Goal: Task Accomplishment & Management: Use online tool/utility

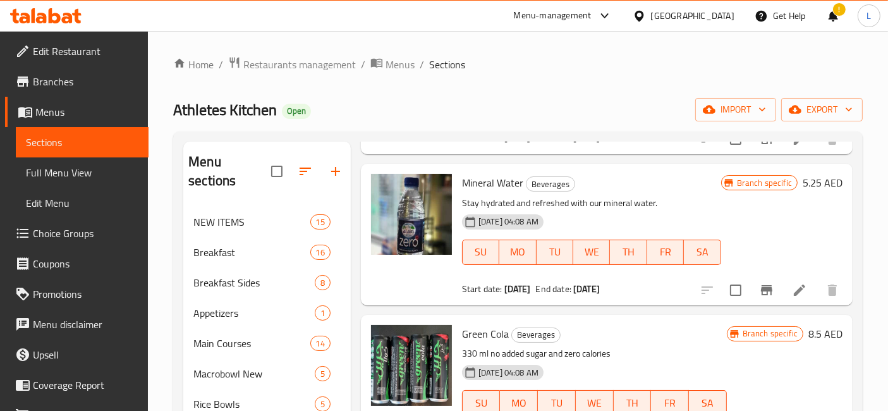
click at [64, 20] on icon at bounding box center [67, 18] width 11 height 11
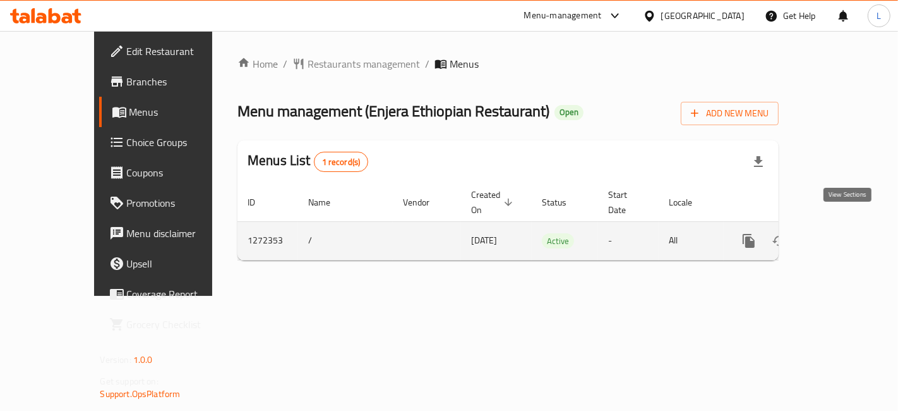
click at [848, 233] on icon "enhanced table" at bounding box center [840, 240] width 15 height 15
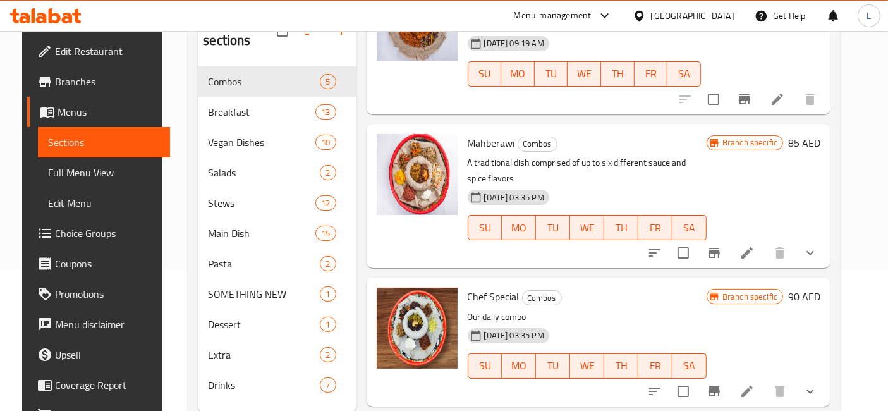
scroll to position [342, 0]
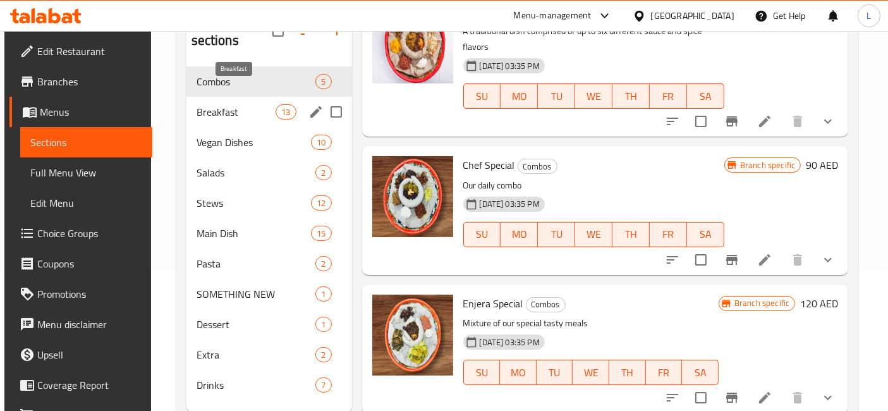
click at [239, 104] on span "Breakfast" at bounding box center [236, 111] width 80 height 15
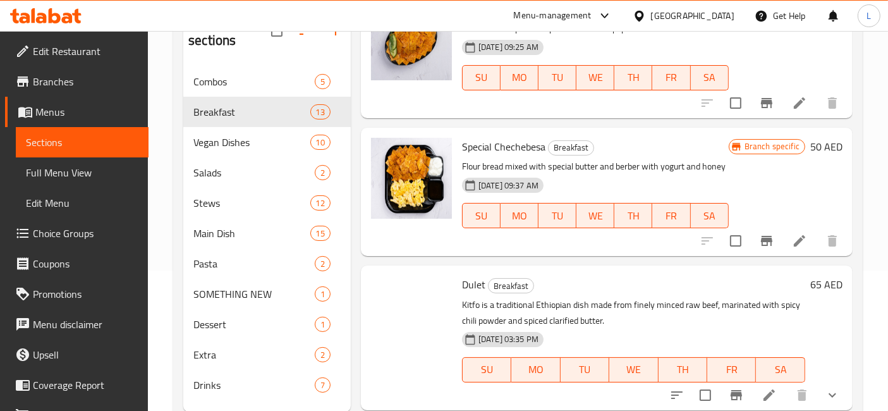
scroll to position [833, 0]
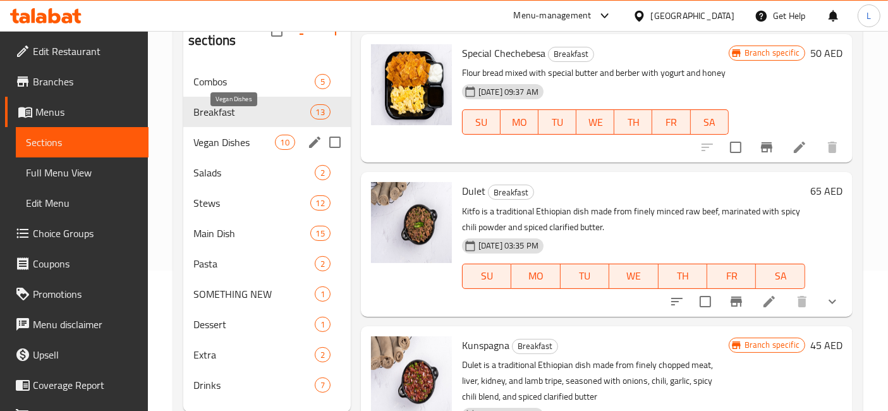
click at [227, 135] on span "Vegan Dishes" at bounding box center [233, 142] width 81 height 15
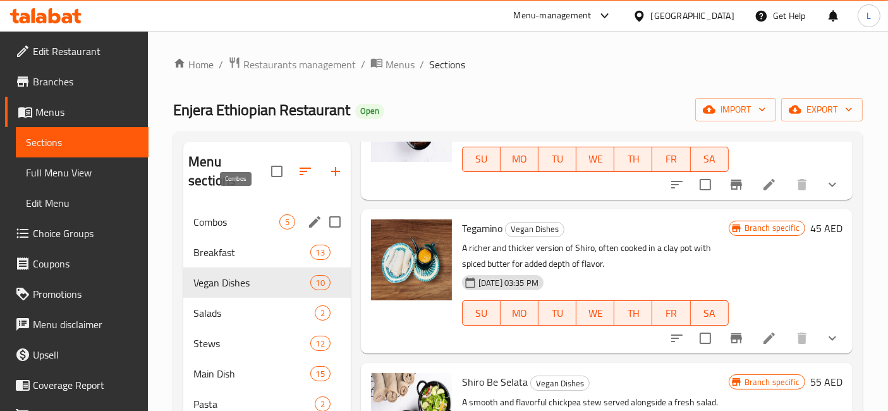
click at [216, 214] on span "Combos" at bounding box center [236, 221] width 86 height 15
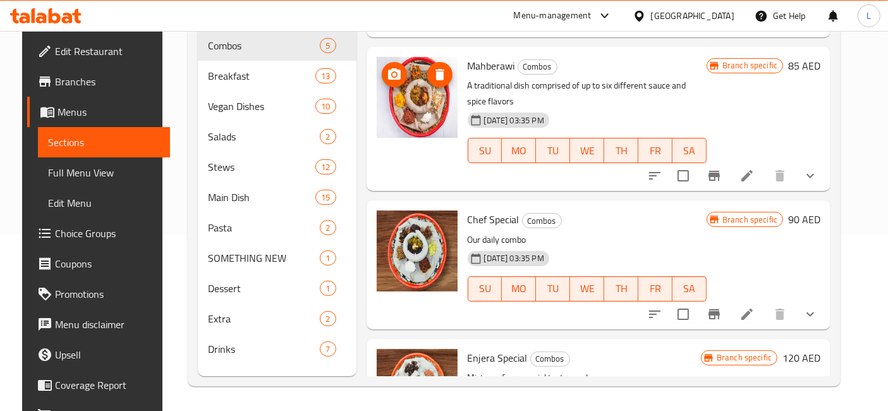
scroll to position [342, 0]
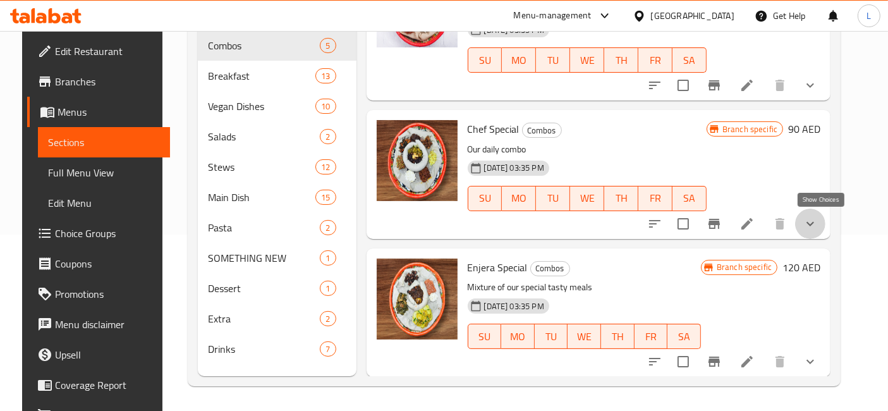
click at [818, 221] on icon "show more" at bounding box center [809, 223] width 15 height 15
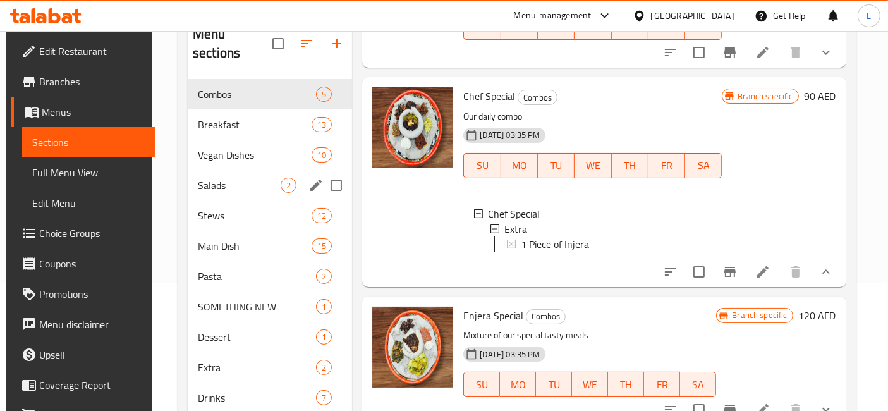
scroll to position [106, 0]
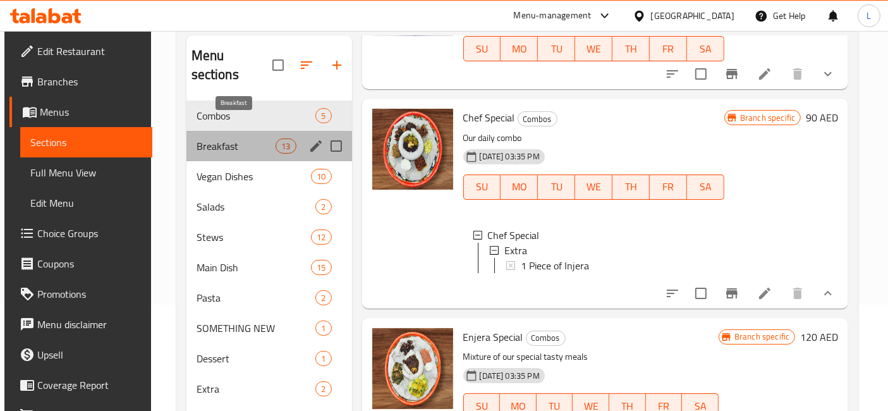
click at [238, 138] on span "Breakfast" at bounding box center [236, 145] width 80 height 15
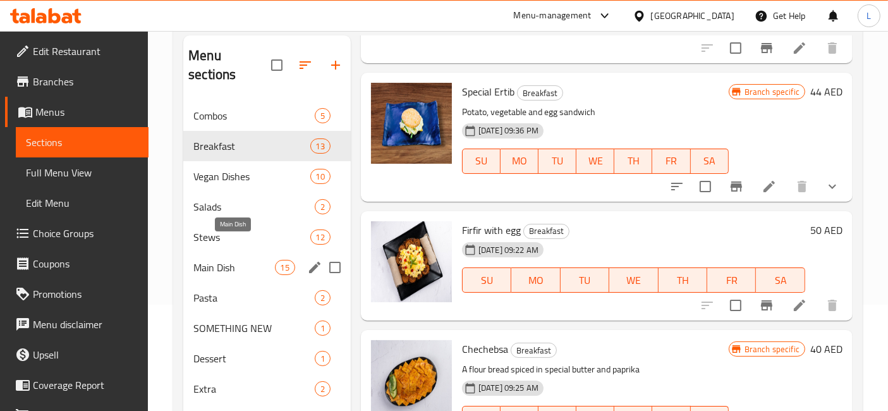
click at [227, 260] on span "Main Dish" at bounding box center [233, 267] width 81 height 15
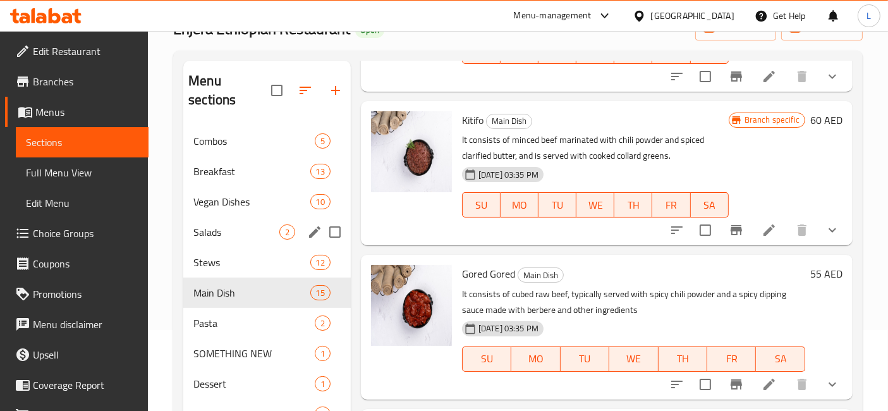
scroll to position [140, 0]
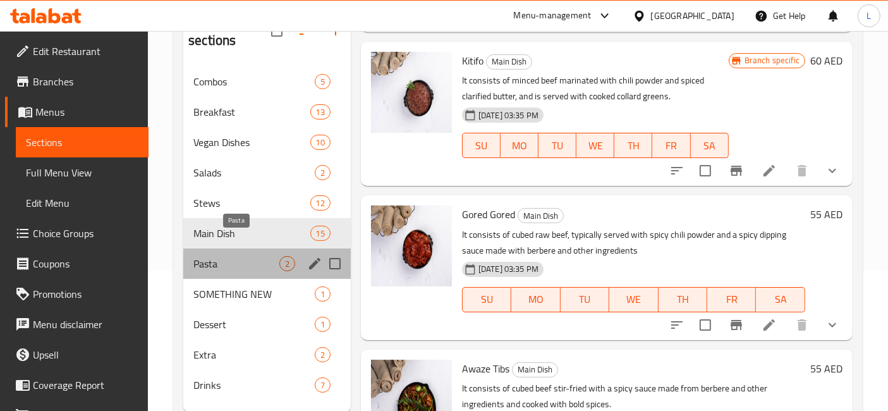
click at [215, 256] on span "Pasta" at bounding box center [236, 263] width 86 height 15
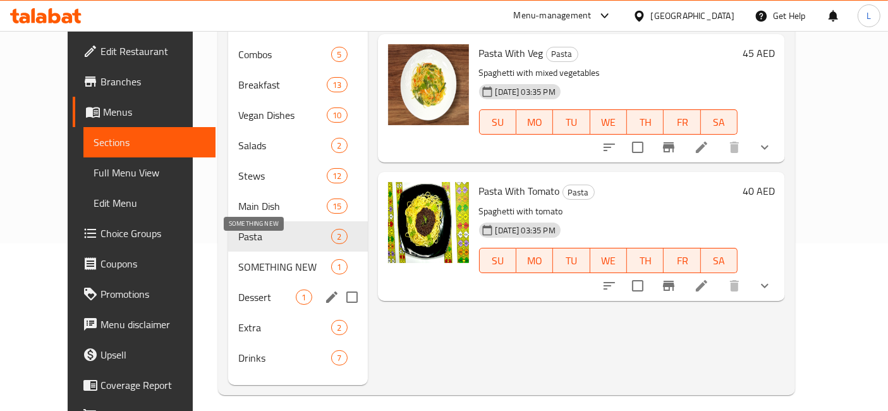
scroll to position [176, 0]
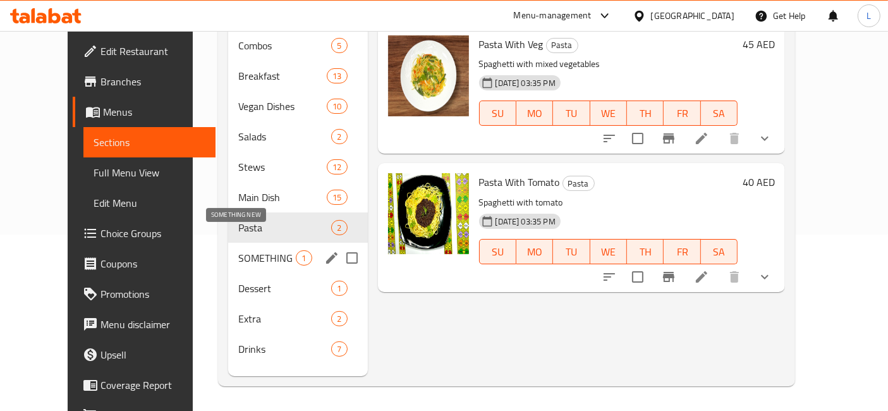
click at [238, 250] on span "SOMETHING NEW" at bounding box center [266, 257] width 57 height 15
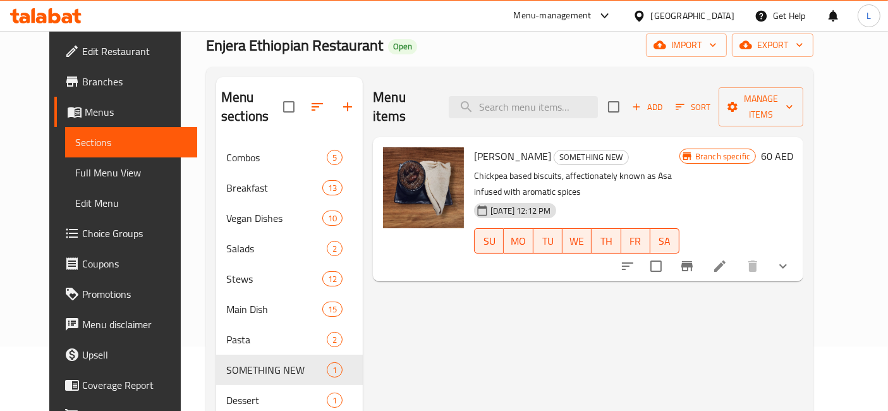
scroll to position [36, 0]
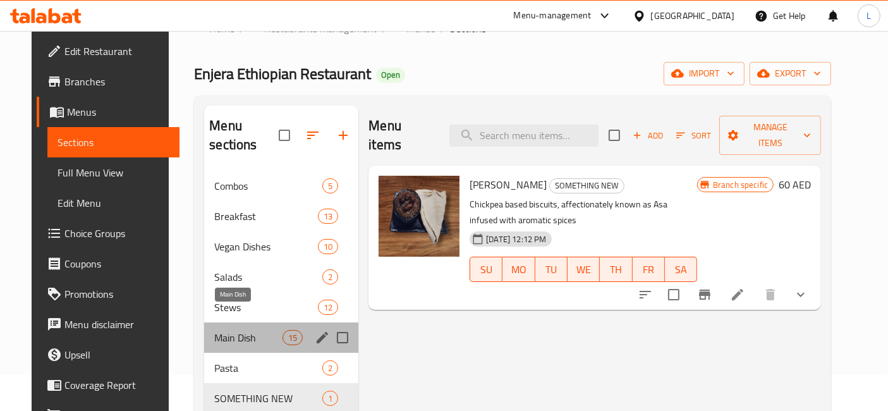
click at [214, 330] on span "Main Dish" at bounding box center [248, 337] width 68 height 15
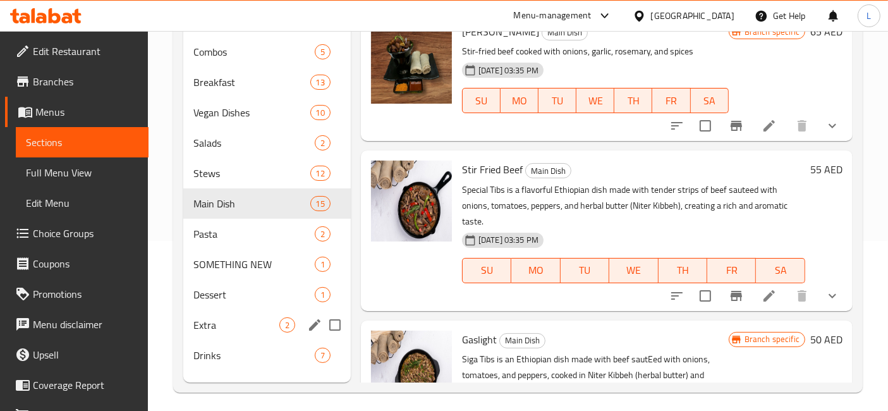
scroll to position [176, 0]
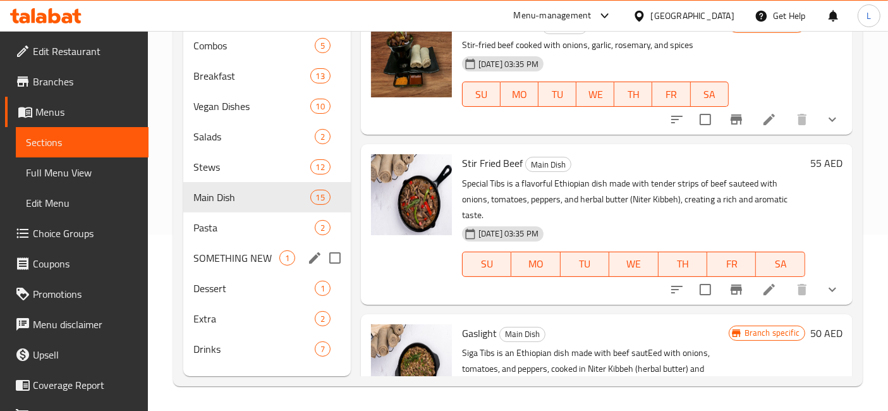
click at [331, 245] on input "Menu sections" at bounding box center [335, 258] width 27 height 27
checkbox input "true"
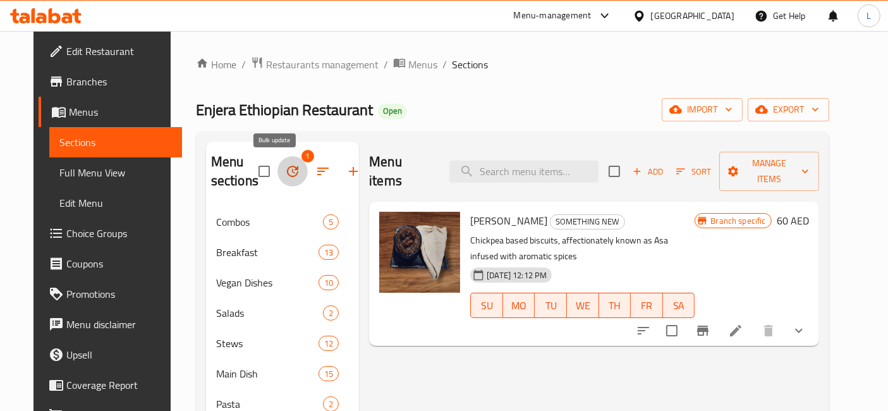
click at [287, 169] on icon "button" at bounding box center [292, 171] width 11 height 11
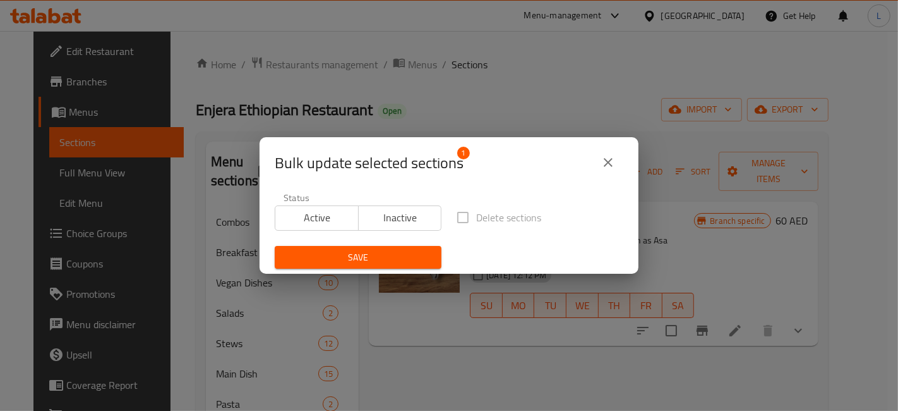
click at [397, 222] on span "Inactive" at bounding box center [400, 218] width 73 height 18
click at [368, 256] on span "Save" at bounding box center [358, 258] width 147 height 16
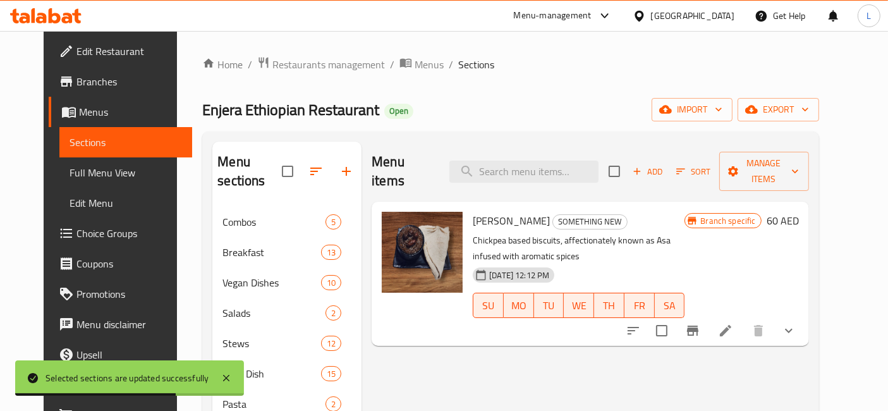
click at [66, 15] on icon at bounding box center [45, 15] width 71 height 15
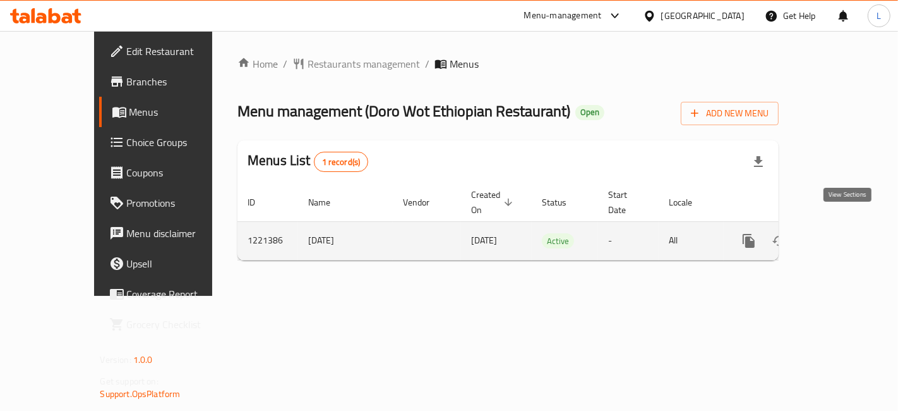
click at [846, 235] on icon "enhanced table" at bounding box center [840, 240] width 11 height 11
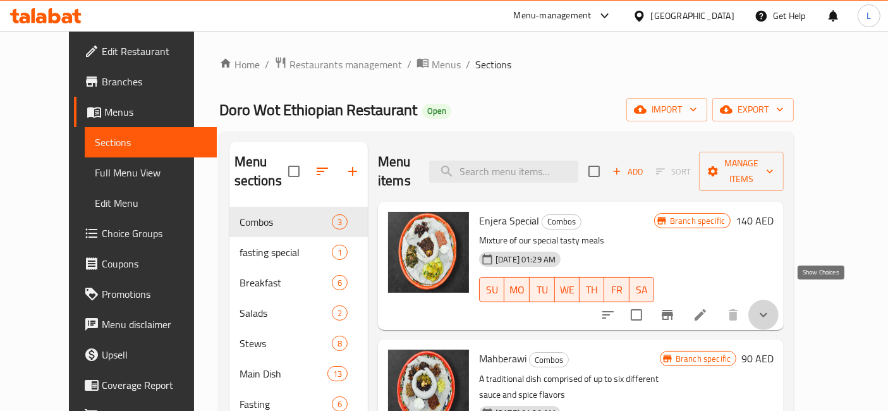
click at [771, 307] on icon "show more" at bounding box center [763, 314] width 15 height 15
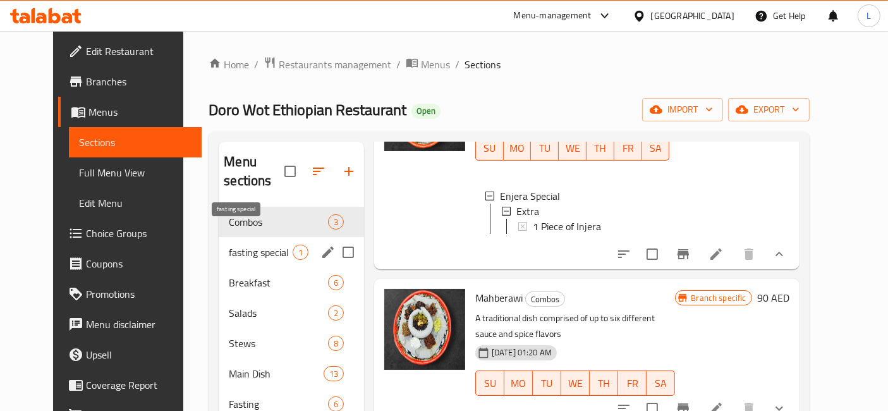
click at [229, 245] on span "fasting special" at bounding box center [260, 252] width 63 height 15
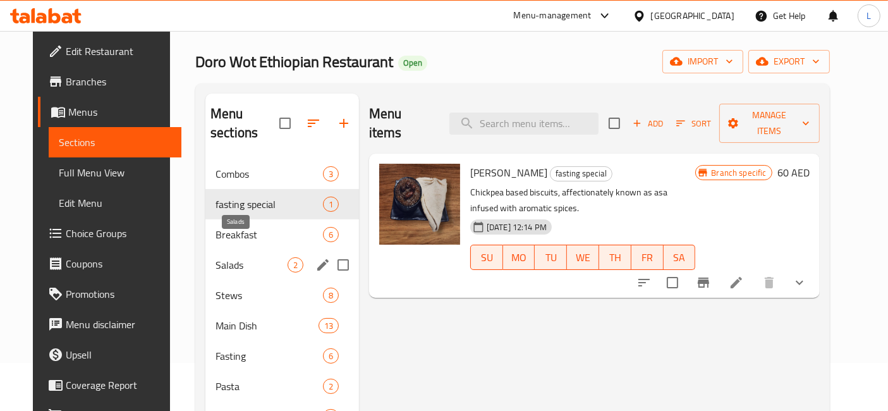
scroll to position [70, 0]
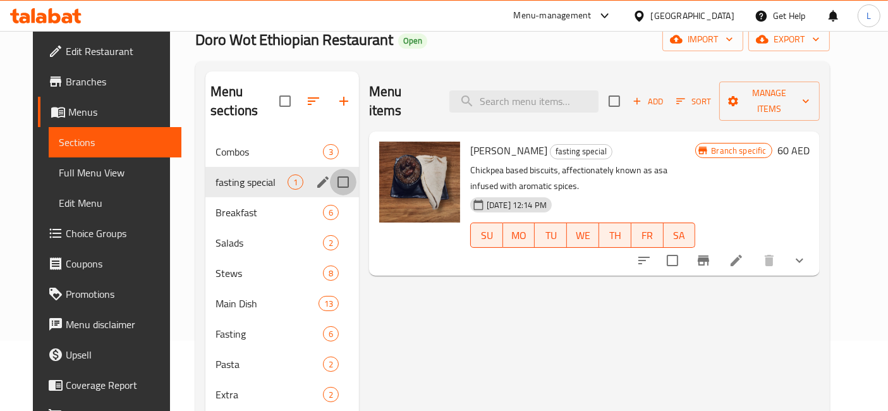
click at [339, 169] on input "Menu sections" at bounding box center [343, 182] width 27 height 27
checkbox input "true"
click at [315, 95] on icon "button" at bounding box center [322, 101] width 15 height 15
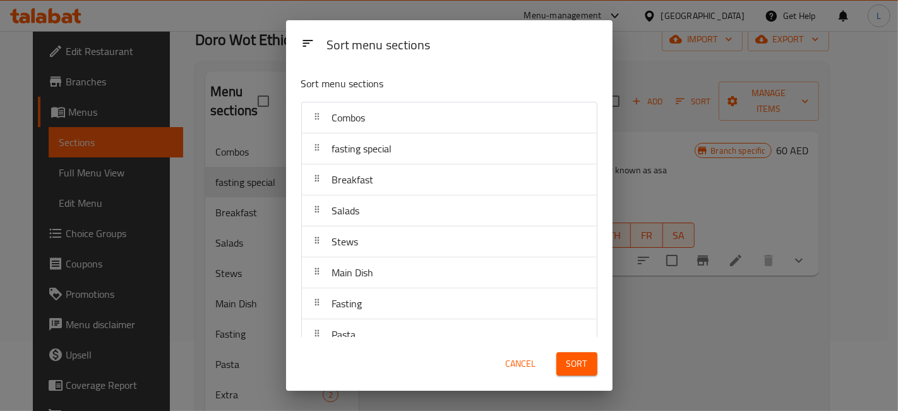
click at [258, 72] on div "Sort menu sections Sort menu sections Combos fasting special Breakfast Salads S…" at bounding box center [449, 205] width 898 height 411
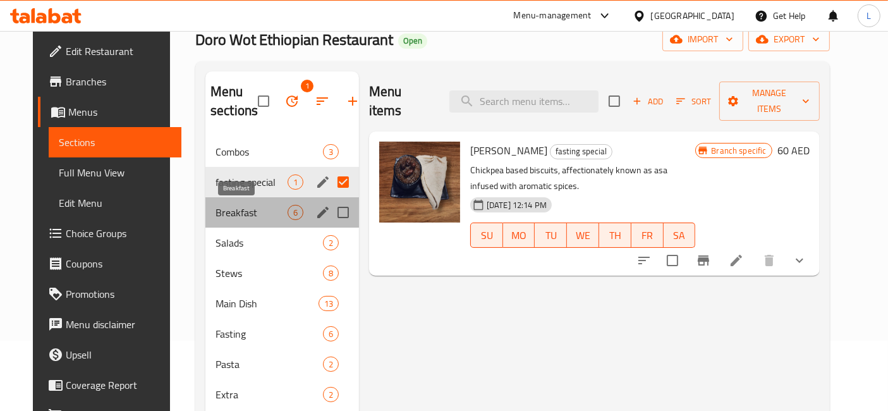
click at [216, 213] on span "Breakfast" at bounding box center [251, 212] width 72 height 15
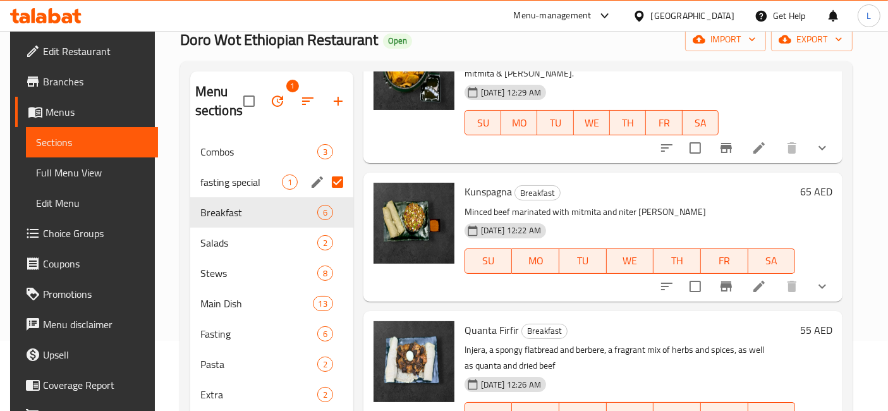
scroll to position [140, 0]
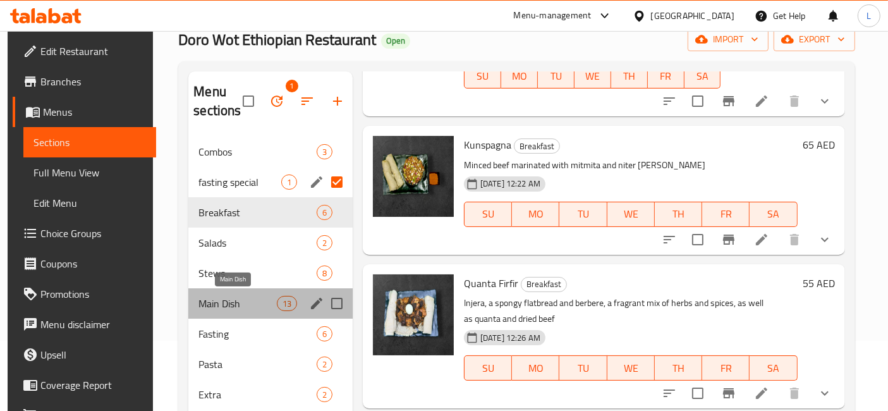
click at [215, 296] on span "Main Dish" at bounding box center [237, 303] width 78 height 15
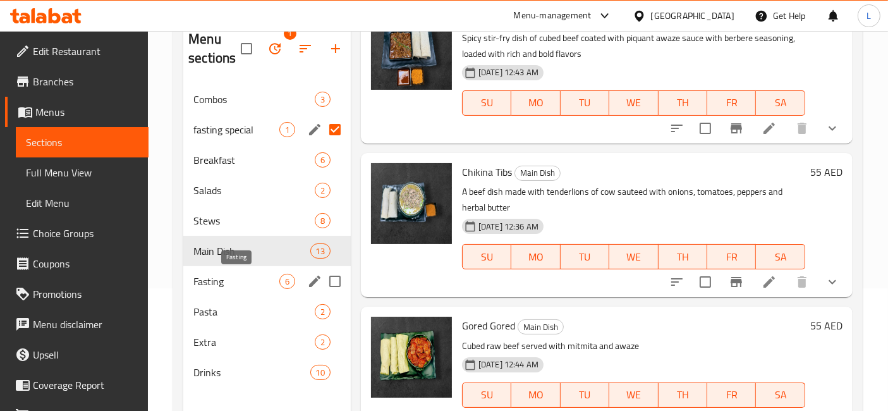
scroll to position [176, 0]
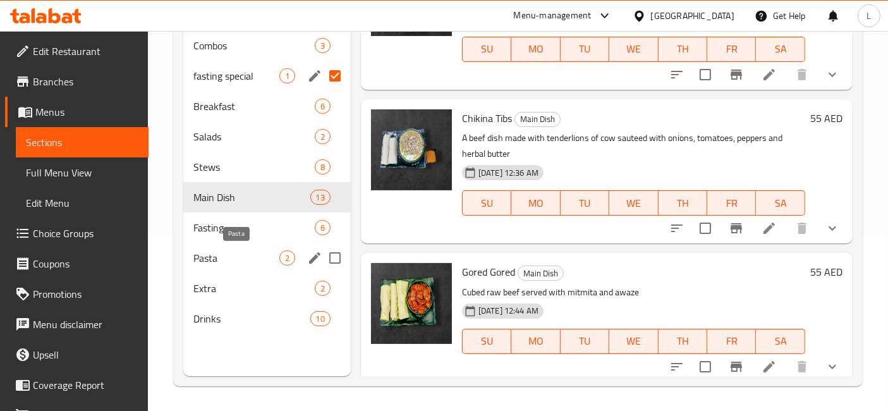
click at [213, 254] on span "Pasta" at bounding box center [236, 257] width 86 height 15
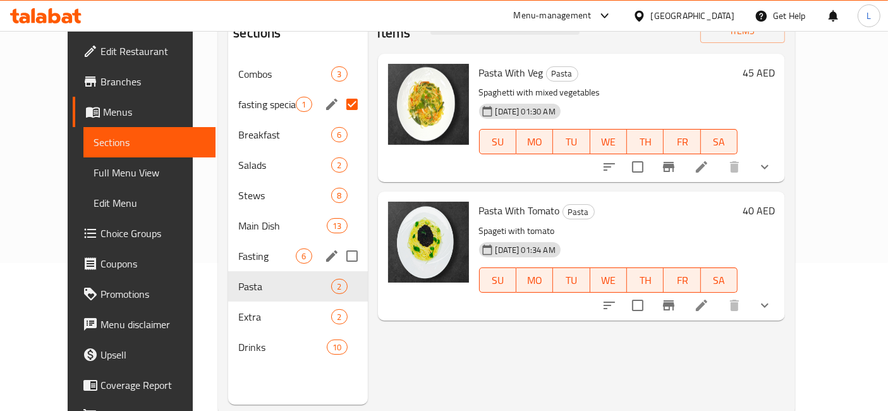
scroll to position [176, 0]
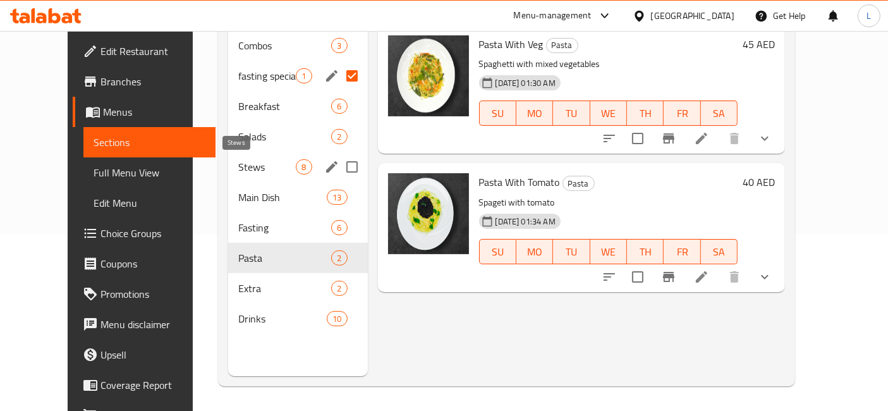
click at [238, 165] on span "Stews" at bounding box center [266, 166] width 57 height 15
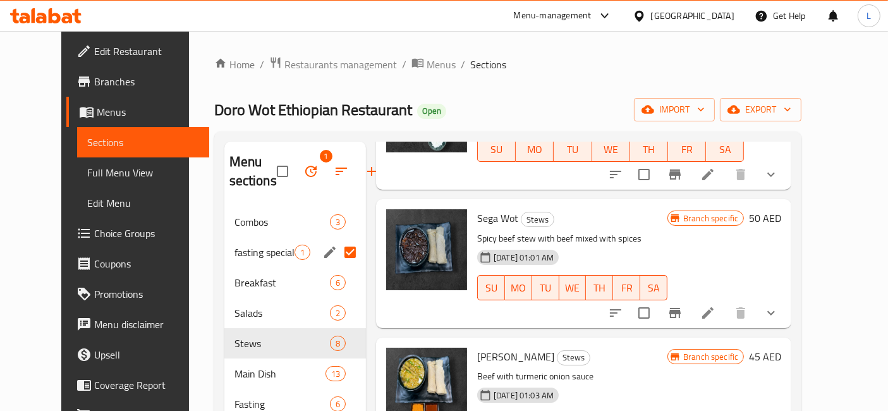
scroll to position [210, 0]
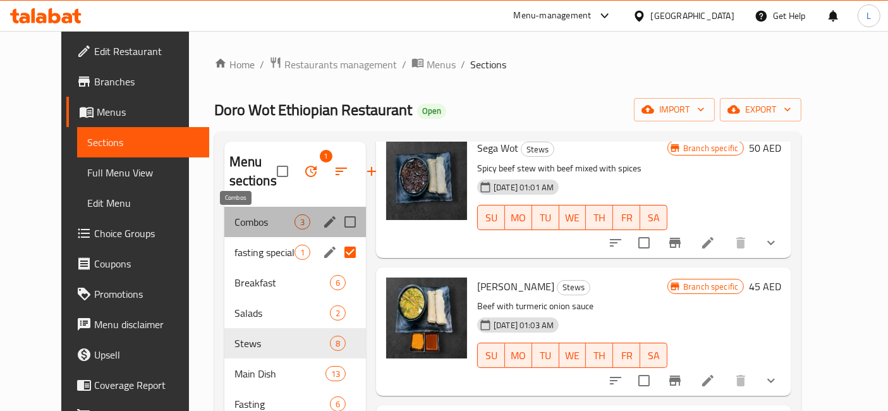
click at [234, 222] on span "Combos" at bounding box center [264, 221] width 60 height 15
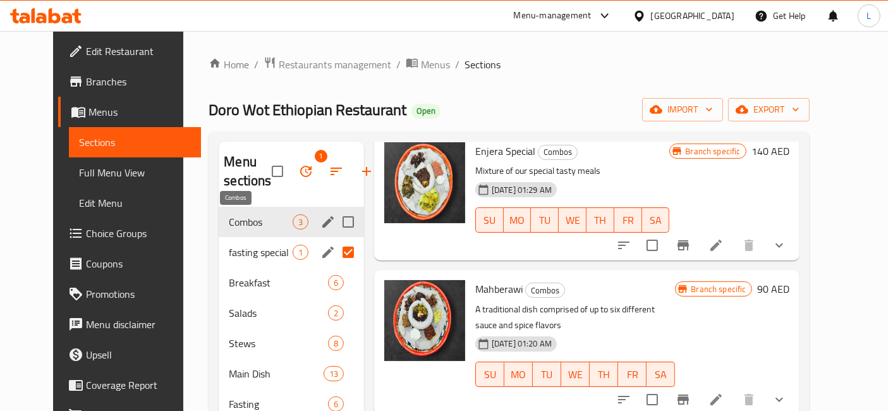
scroll to position [51, 0]
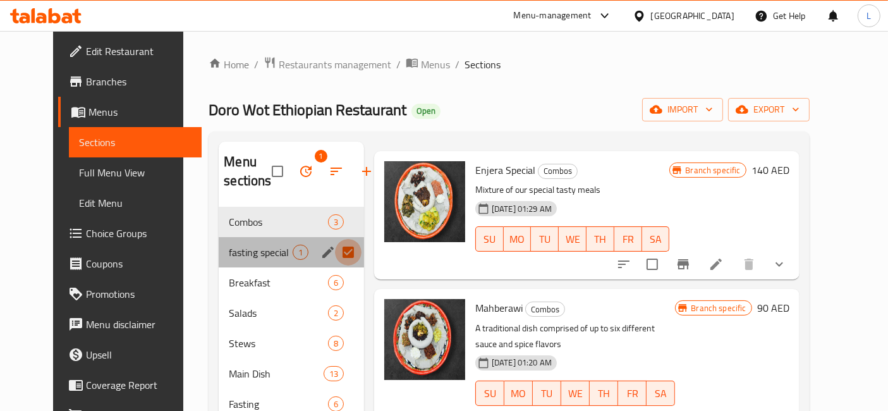
click at [335, 251] on input "Menu sections" at bounding box center [348, 252] width 27 height 27
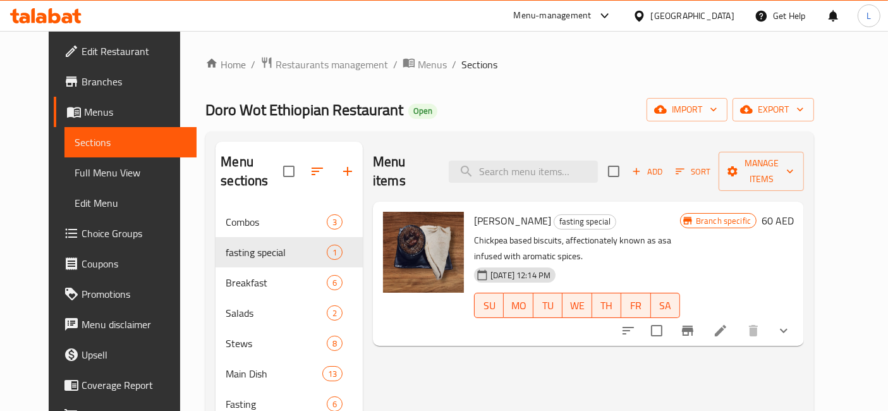
click at [59, 10] on icon at bounding box center [45, 15] width 71 height 15
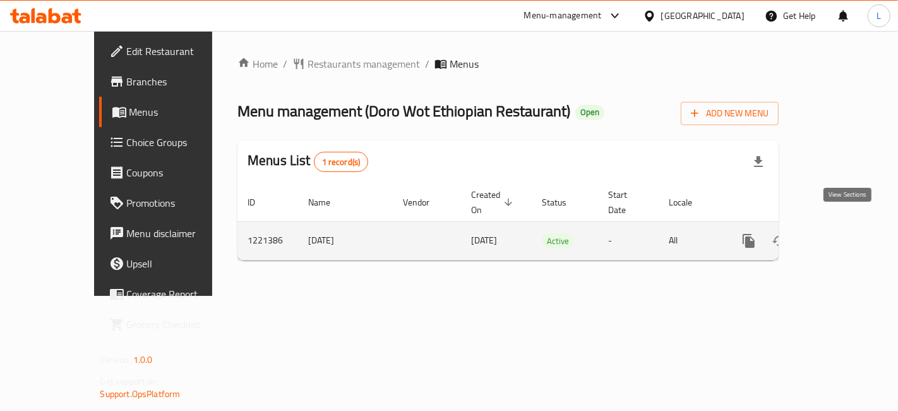
click at [841, 233] on icon "enhanced table" at bounding box center [840, 240] width 15 height 15
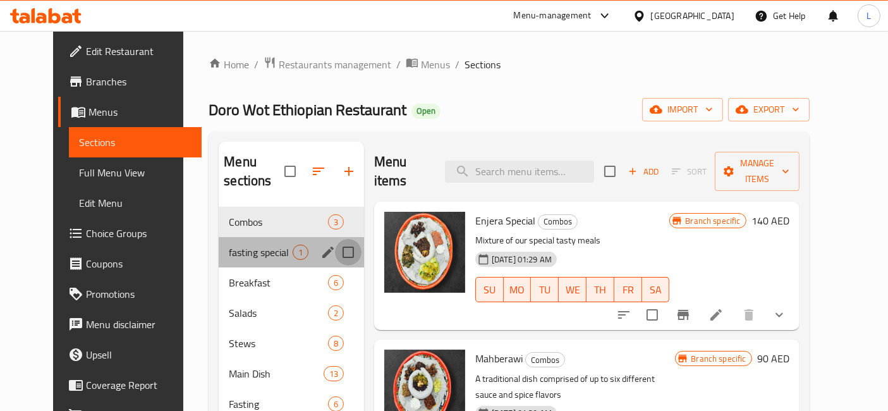
click at [337, 239] on input "Menu sections" at bounding box center [348, 252] width 27 height 27
checkbox input "true"
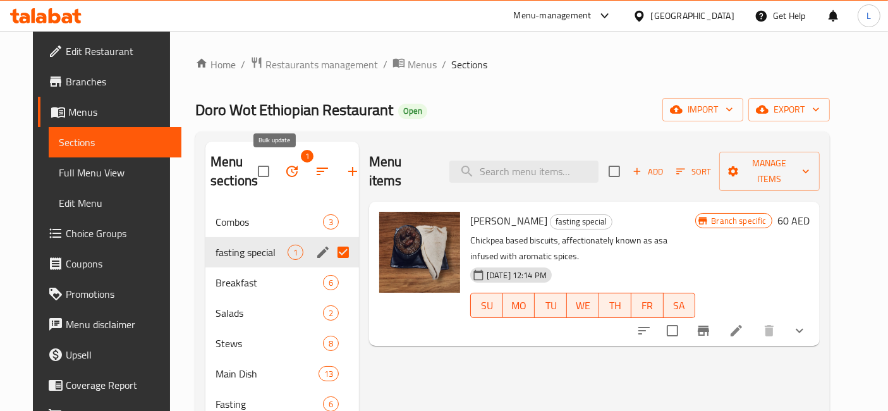
click at [284, 168] on button "button" at bounding box center [292, 171] width 30 height 30
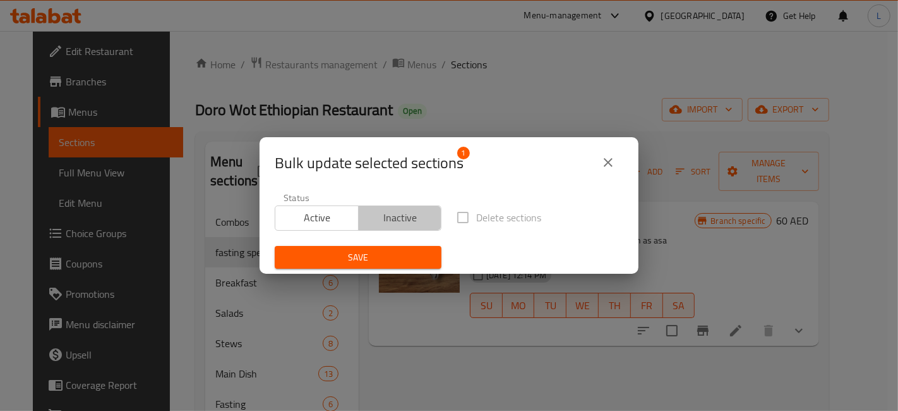
click at [407, 217] on span "Inactive" at bounding box center [400, 218] width 73 height 18
click at [397, 250] on span "Save" at bounding box center [358, 258] width 147 height 16
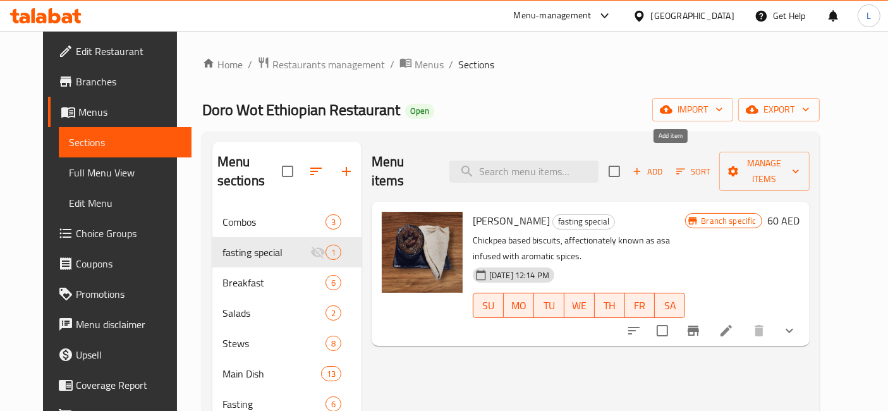
click at [643, 166] on icon "button" at bounding box center [636, 171] width 11 height 11
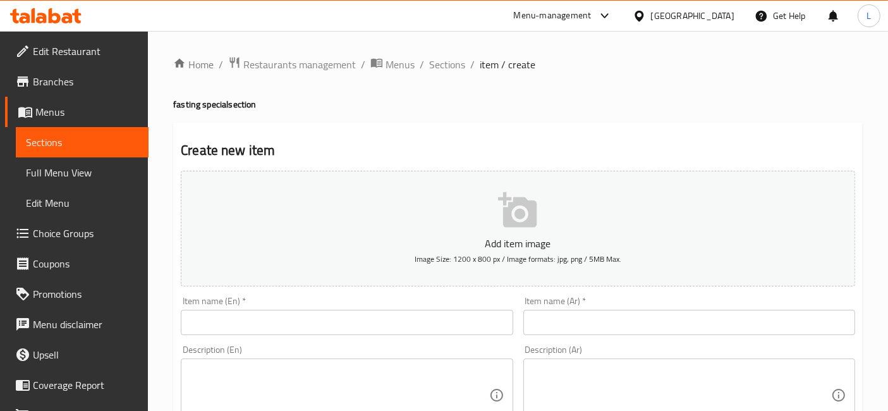
click at [44, 112] on span "Menus" at bounding box center [86, 111] width 103 height 15
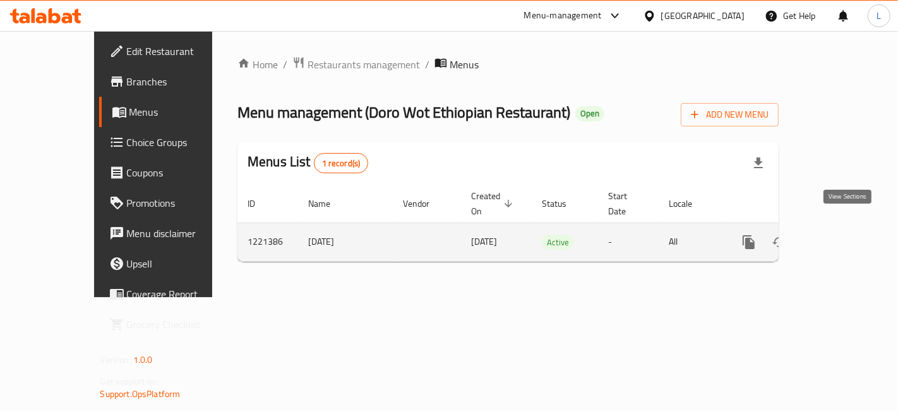
click at [848, 234] on icon "enhanced table" at bounding box center [840, 241] width 15 height 15
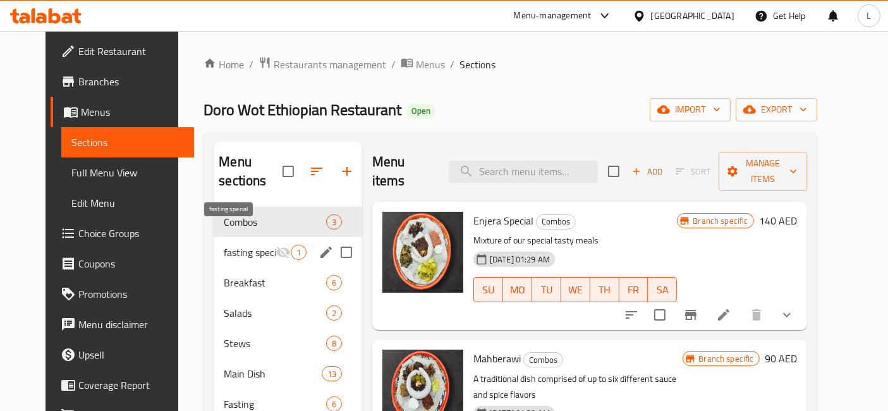
click at [230, 245] on span "fasting special" at bounding box center [249, 252] width 51 height 15
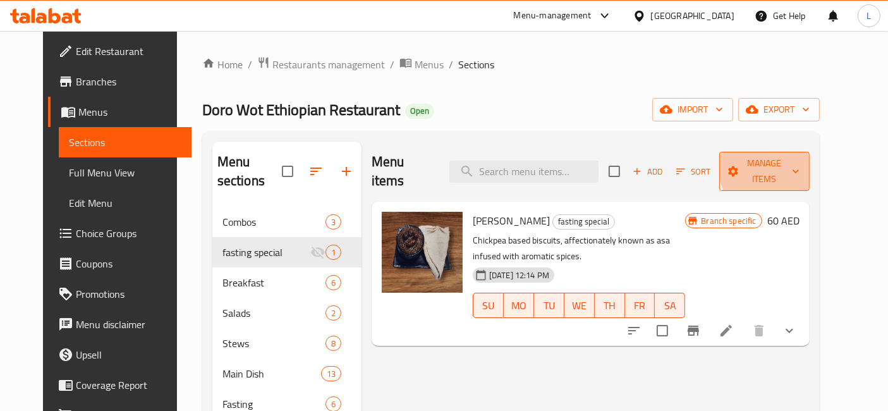
click at [802, 165] on icon "button" at bounding box center [795, 171] width 13 height 13
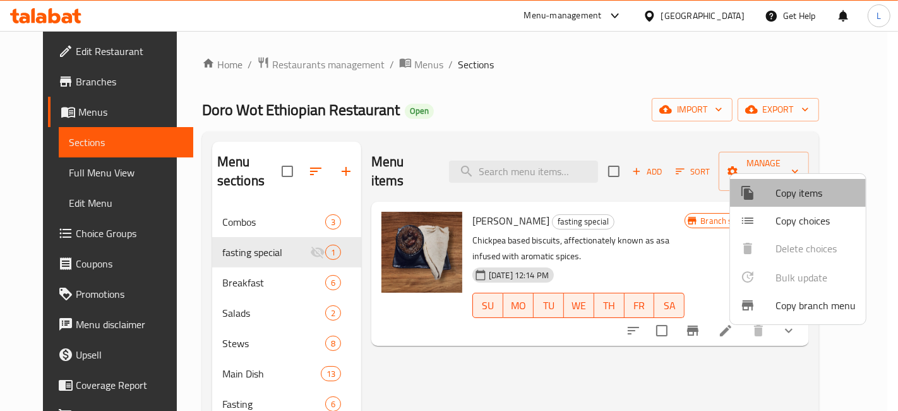
click at [812, 196] on span "Copy items" at bounding box center [816, 192] width 80 height 15
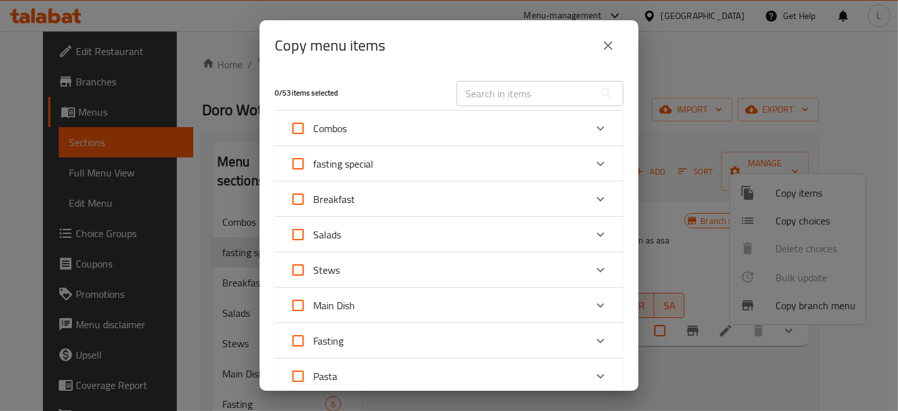
click at [410, 167] on div "fasting special" at bounding box center [438, 163] width 296 height 30
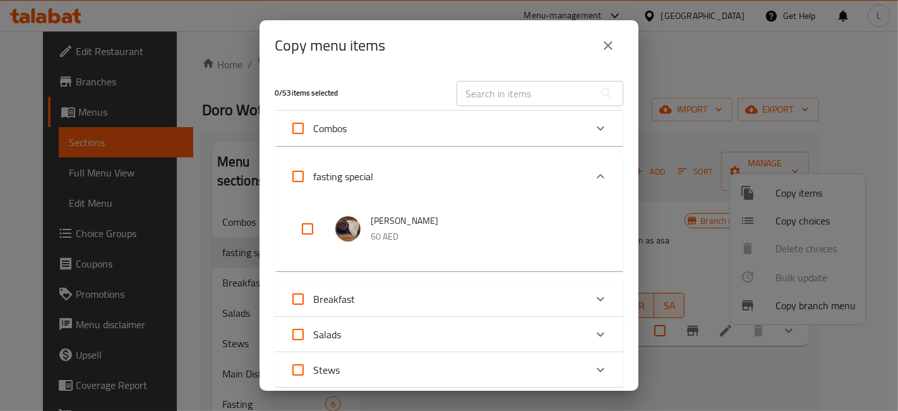
click at [305, 221] on input "checkbox" at bounding box center [308, 229] width 30 height 30
checkbox input "true"
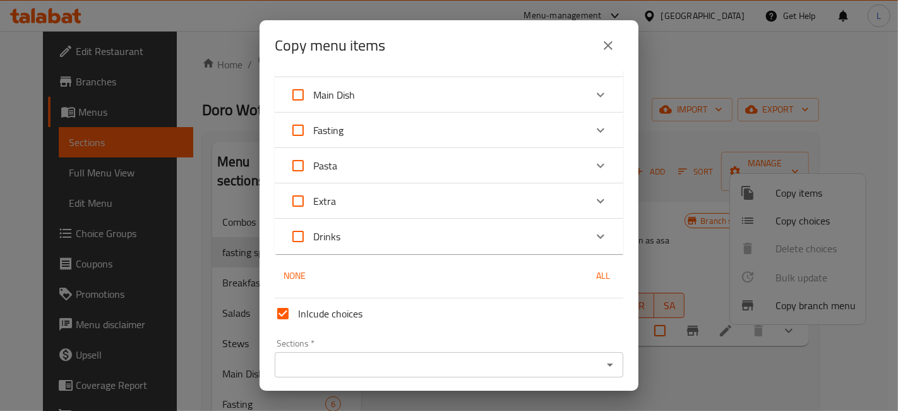
scroll to position [355, 0]
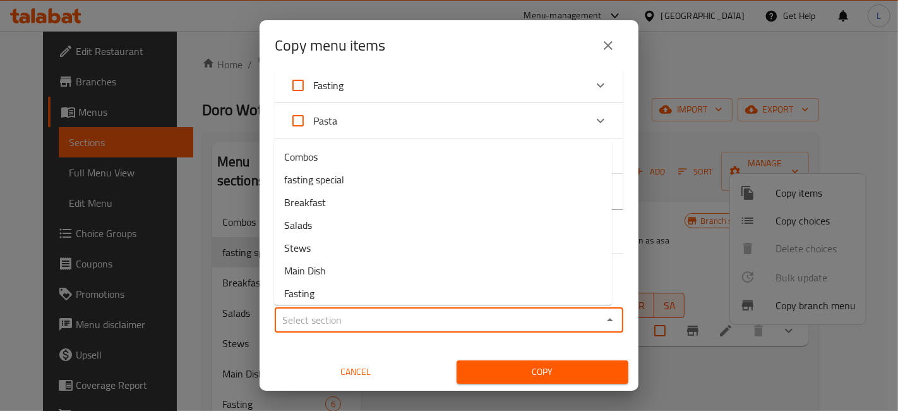
click at [361, 320] on input "Sections   *" at bounding box center [439, 320] width 320 height 18
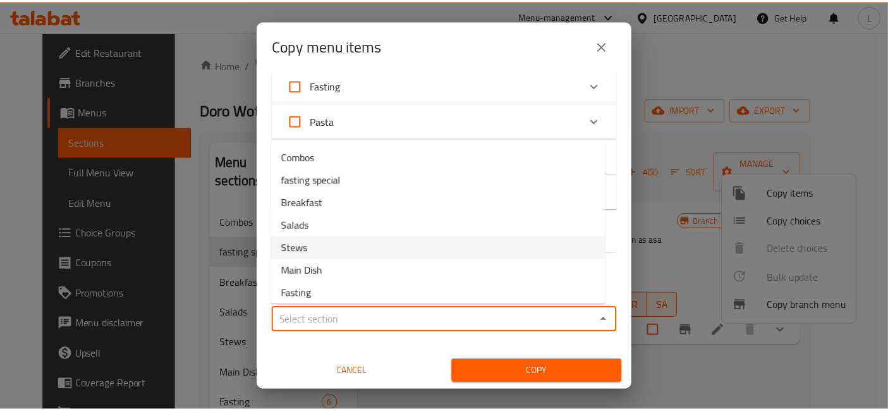
scroll to position [73, 0]
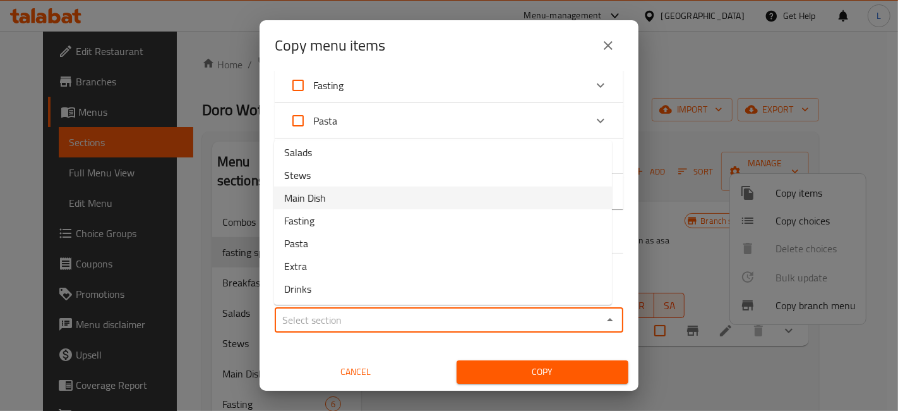
click at [311, 190] on span "Main Dish" at bounding box center [305, 197] width 42 height 15
type input "Main Dish"
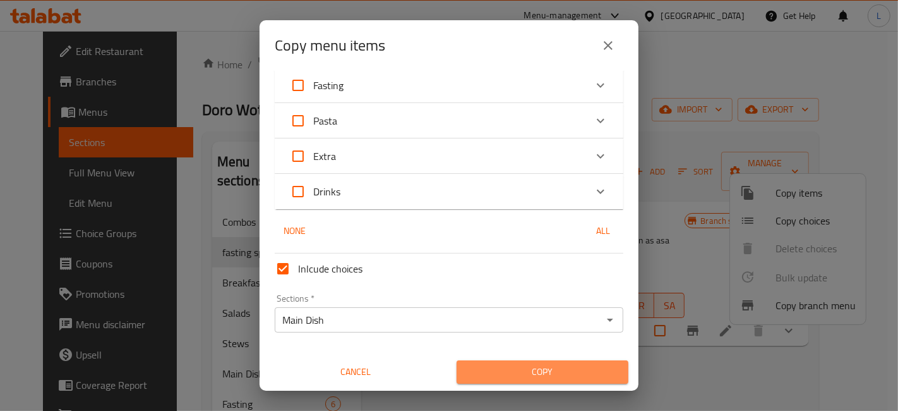
click at [550, 370] on span "Copy" at bounding box center [543, 372] width 152 height 16
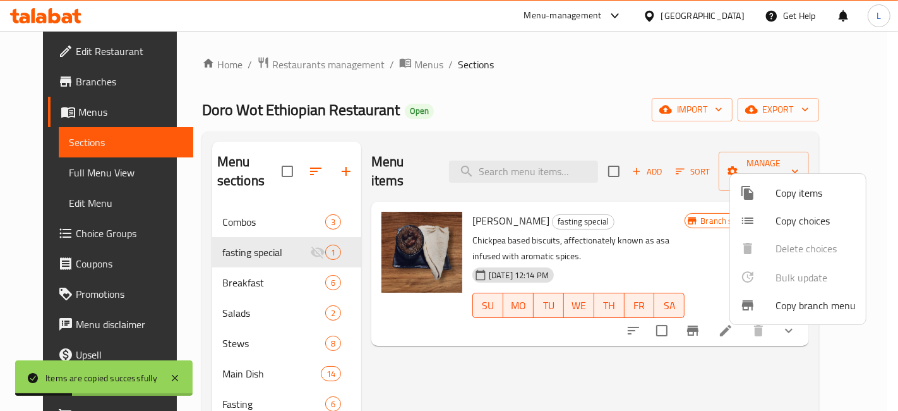
click at [246, 353] on div at bounding box center [449, 205] width 898 height 411
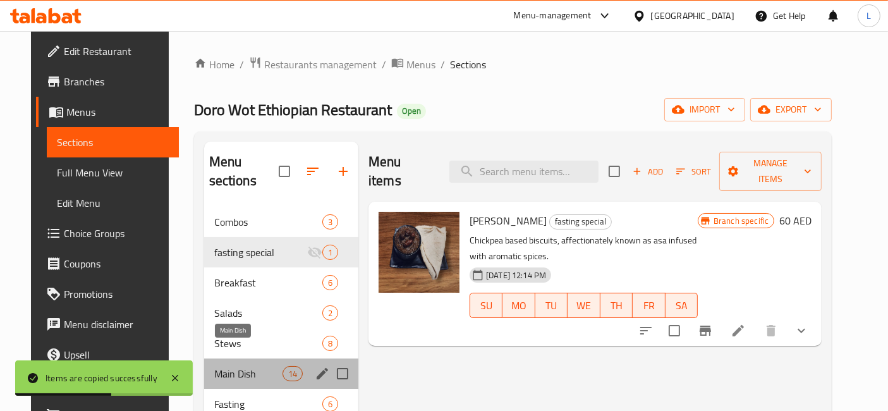
click at [255, 366] on span "Main Dish" at bounding box center [248, 373] width 68 height 15
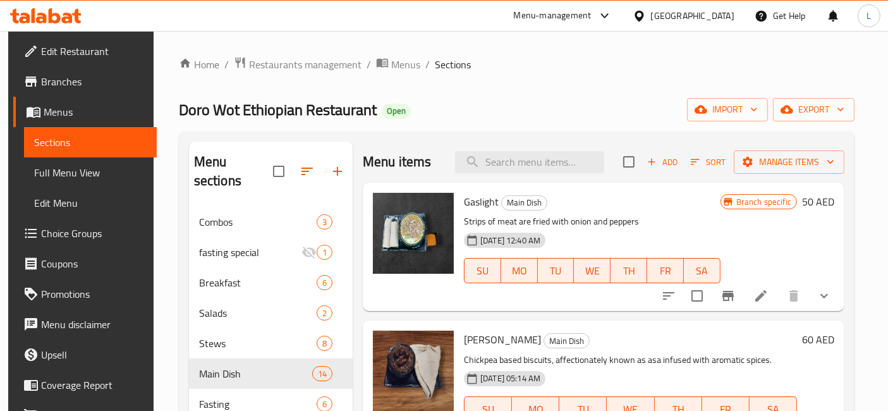
click at [44, 16] on icon at bounding box center [41, 18] width 11 height 11
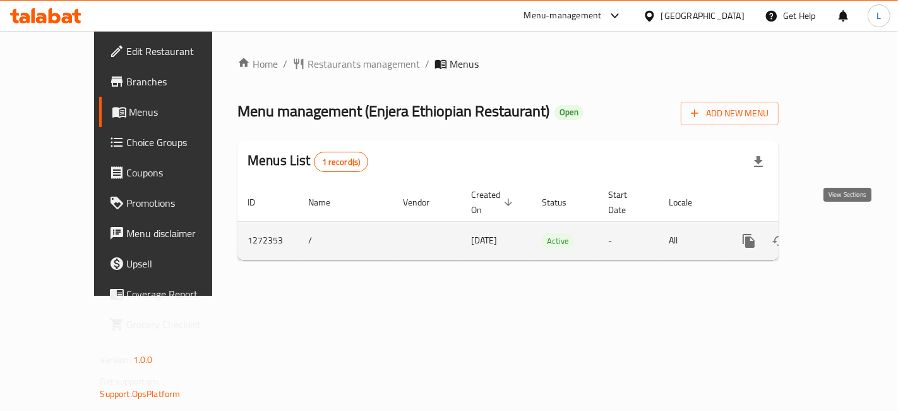
click at [848, 233] on icon "enhanced table" at bounding box center [840, 240] width 15 height 15
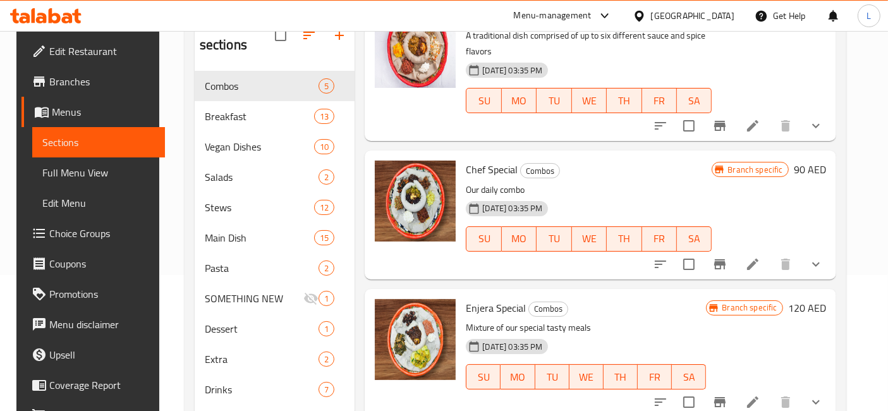
scroll to position [176, 0]
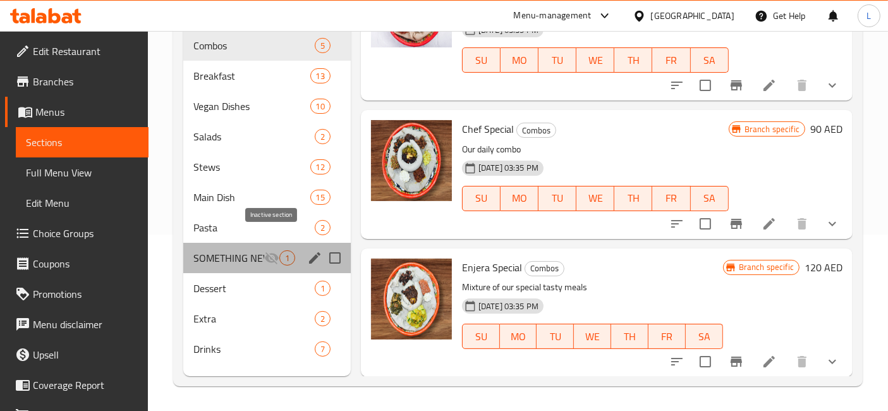
click at [265, 250] on icon "Menu sections" at bounding box center [271, 257] width 15 height 15
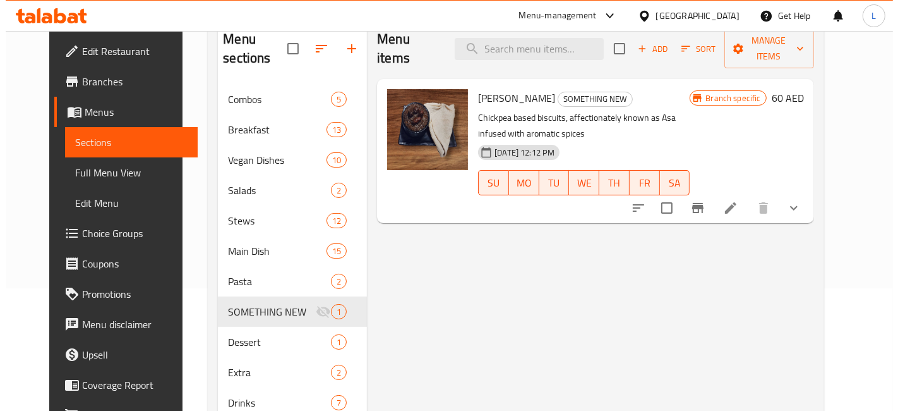
scroll to position [36, 0]
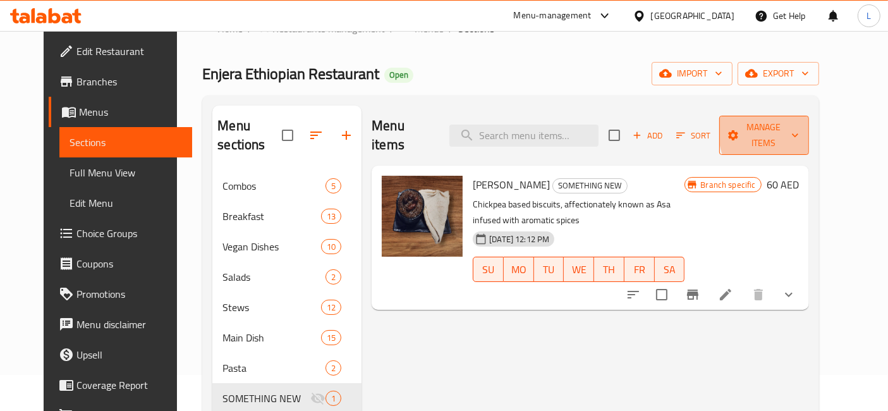
click at [801, 129] on icon "button" at bounding box center [795, 135] width 13 height 13
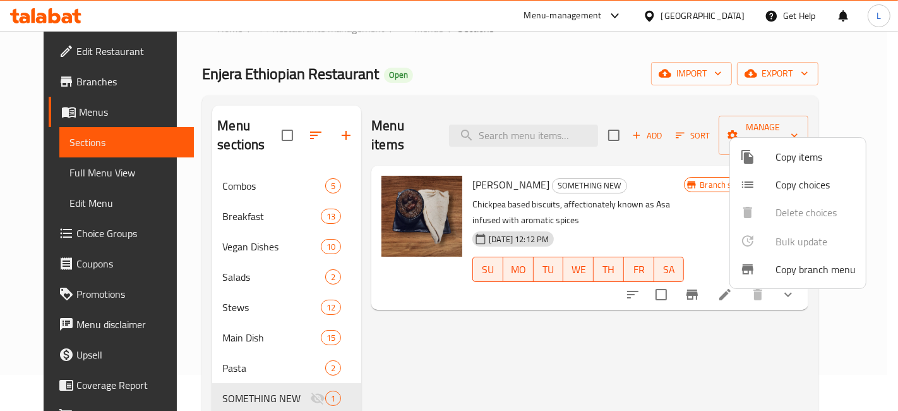
click at [802, 156] on span "Copy items" at bounding box center [816, 156] width 80 height 15
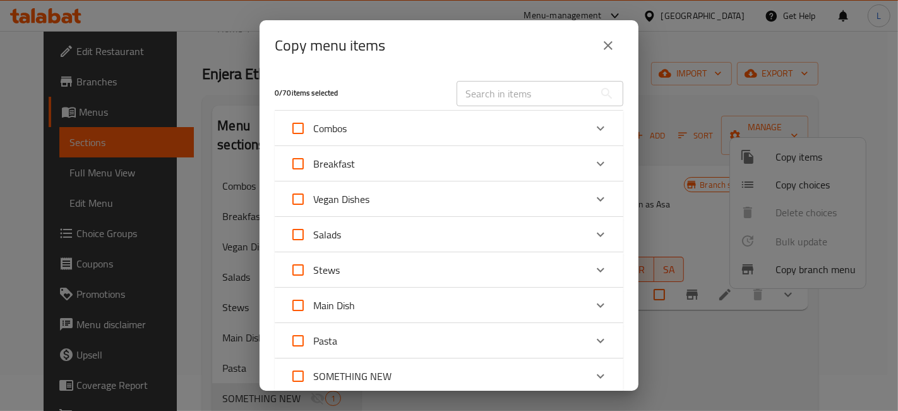
click at [410, 303] on div "Main Dish" at bounding box center [438, 305] width 296 height 30
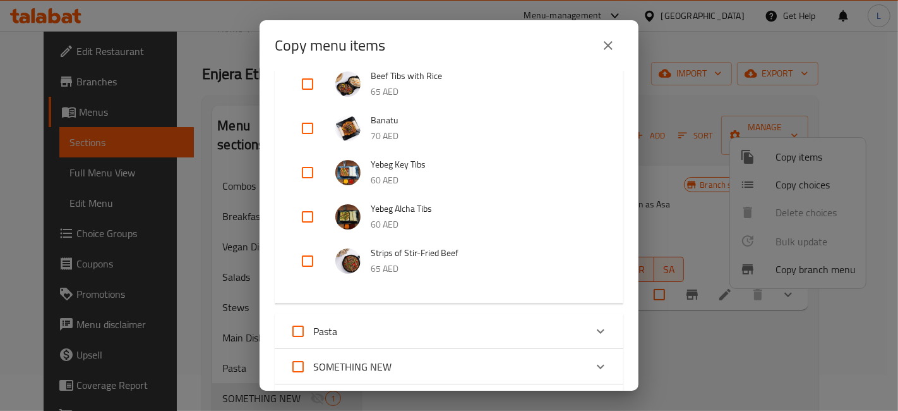
scroll to position [518, 0]
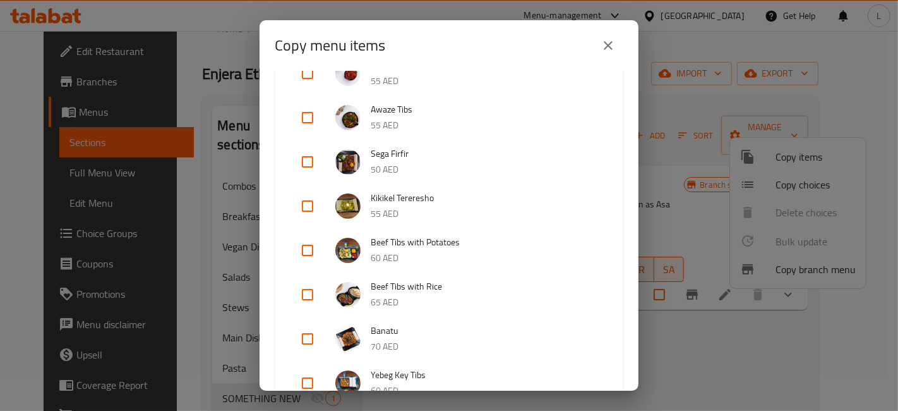
click at [608, 42] on icon "close" at bounding box center [608, 45] width 15 height 15
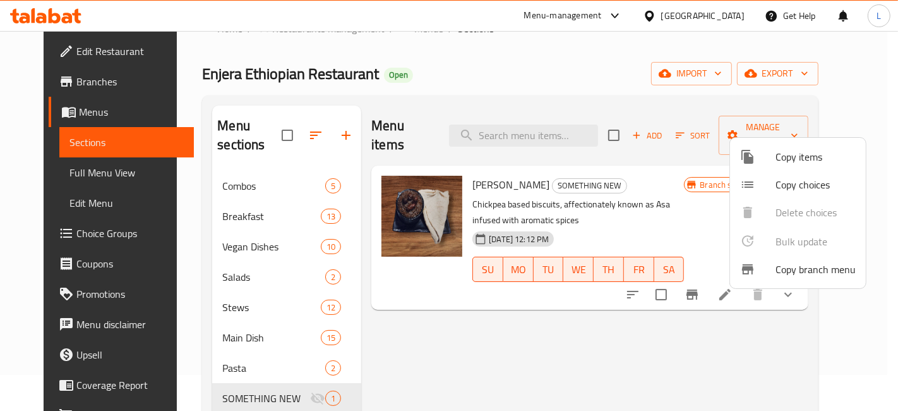
click at [801, 154] on span "Copy items" at bounding box center [816, 156] width 80 height 15
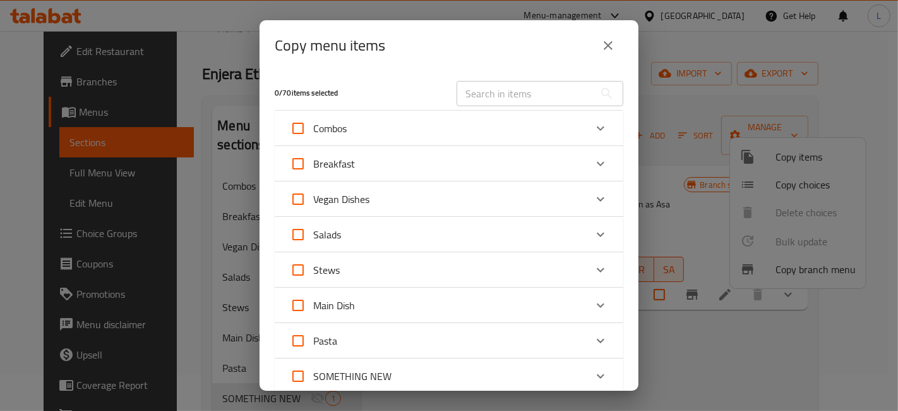
click at [303, 373] on input "SOMETHING NEW" at bounding box center [298, 376] width 30 height 30
checkbox input "true"
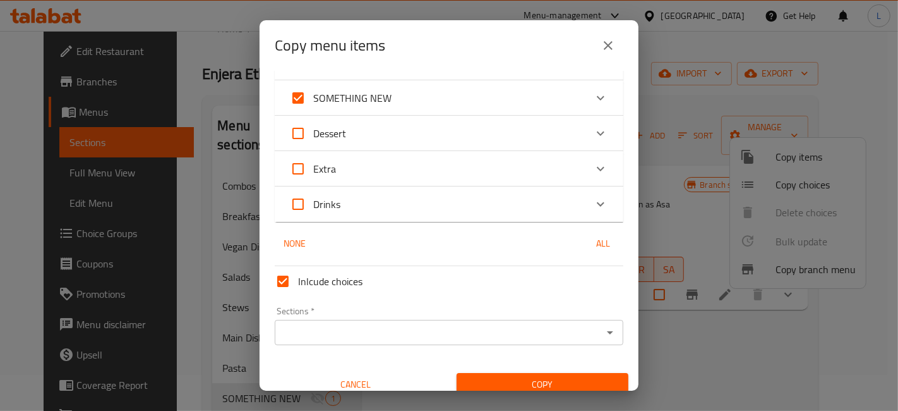
scroll to position [281, 0]
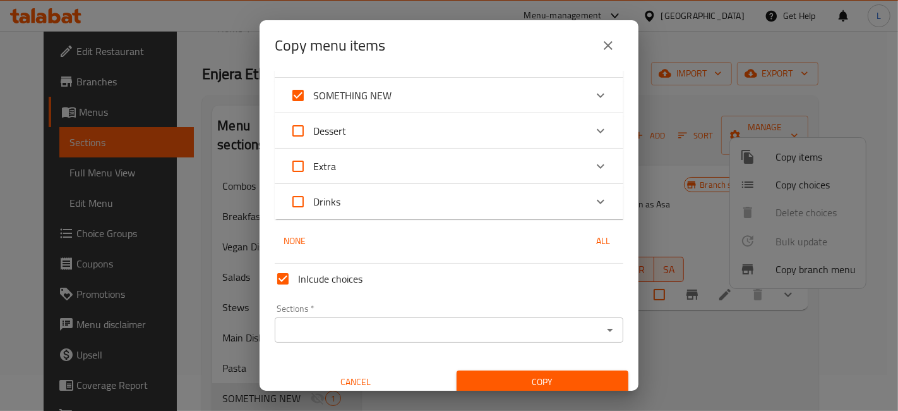
click at [576, 87] on div "SOMETHING NEW" at bounding box center [449, 95] width 349 height 35
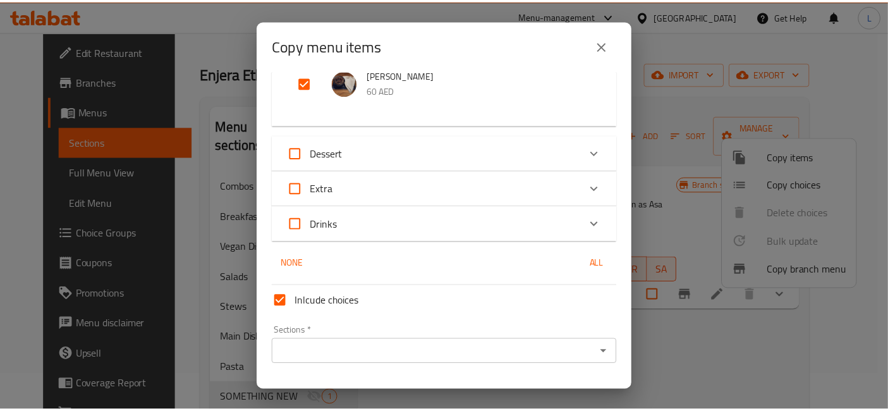
scroll to position [390, 0]
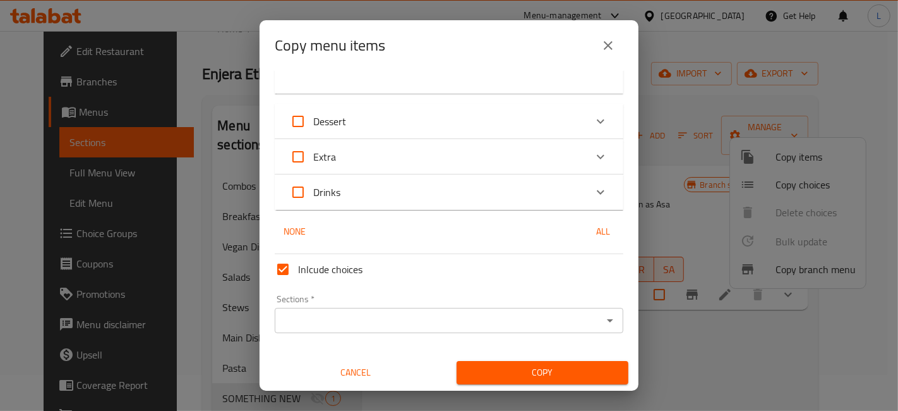
click at [324, 315] on input "Sections   *" at bounding box center [439, 320] width 320 height 18
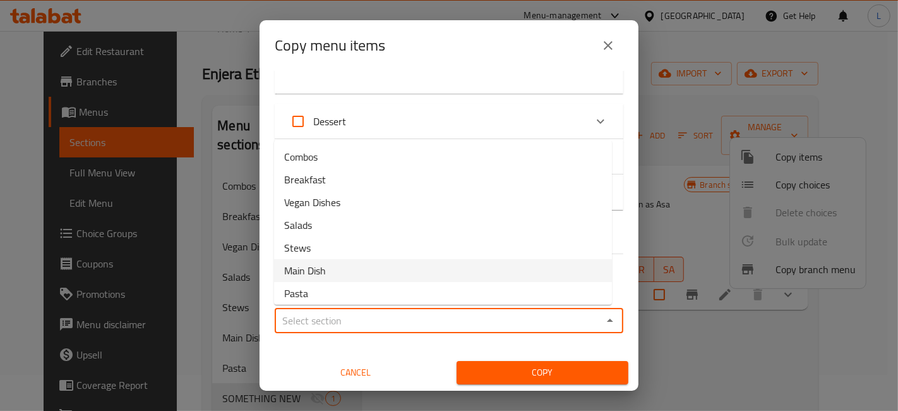
click at [334, 272] on li "Main Dish" at bounding box center [443, 270] width 338 height 23
type input "Main Dish"
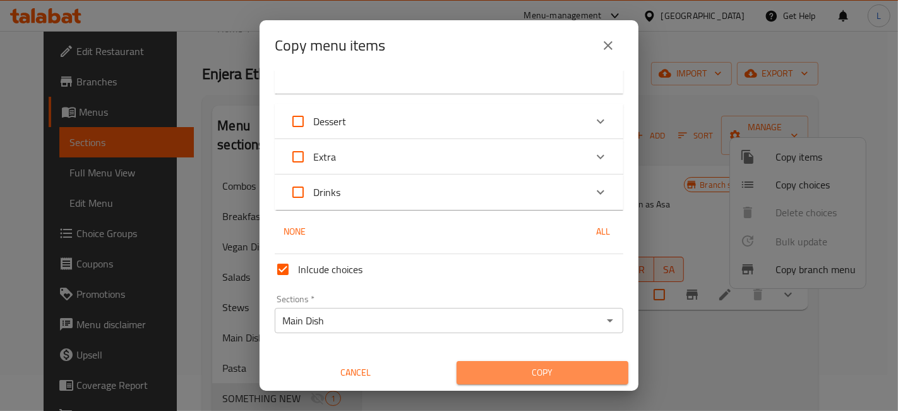
click at [545, 371] on span "Copy" at bounding box center [543, 373] width 152 height 16
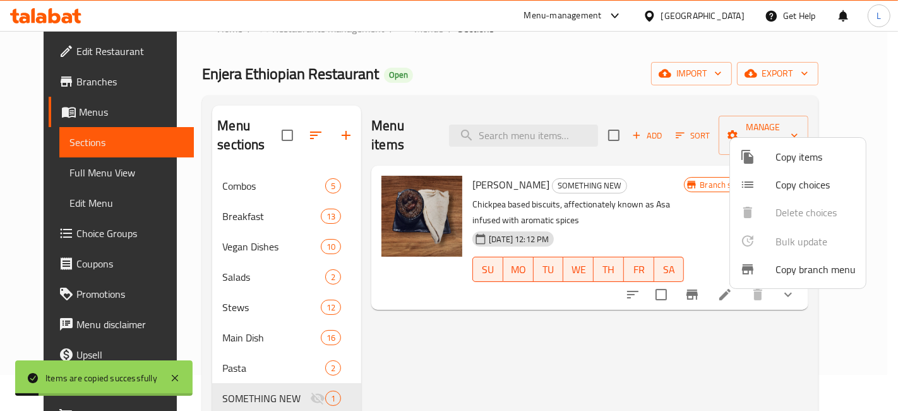
click at [605, 339] on div at bounding box center [449, 205] width 898 height 411
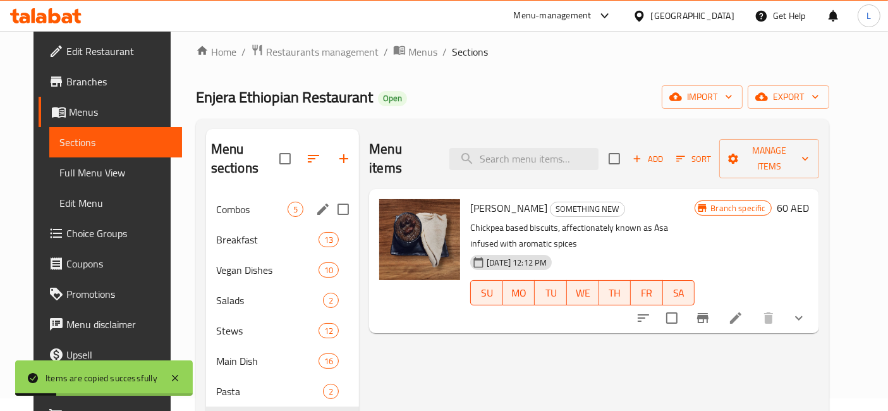
scroll to position [0, 0]
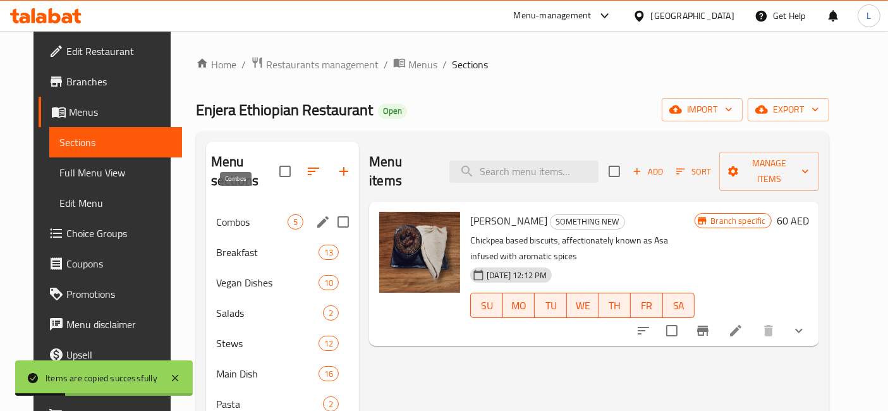
click at [234, 214] on span "Combos" at bounding box center [251, 221] width 71 height 15
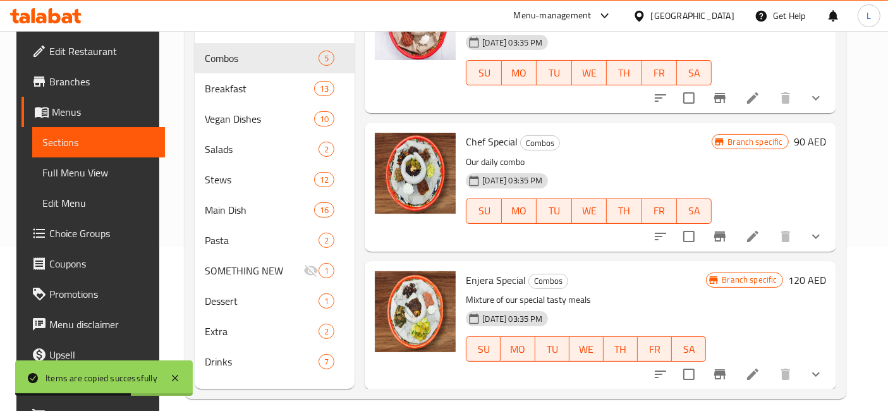
scroll to position [176, 0]
